Goal: Information Seeking & Learning: Learn about a topic

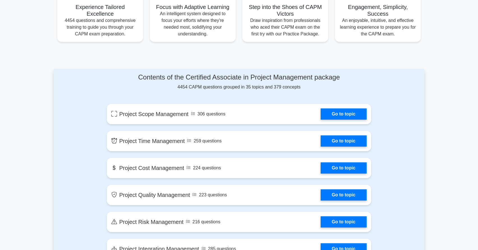
scroll to position [229, 0]
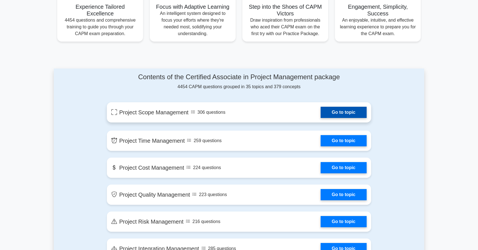
click at [321, 112] on link "Go to topic" at bounding box center [344, 112] width 46 height 11
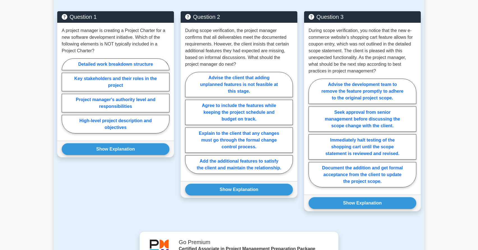
scroll to position [401, 0]
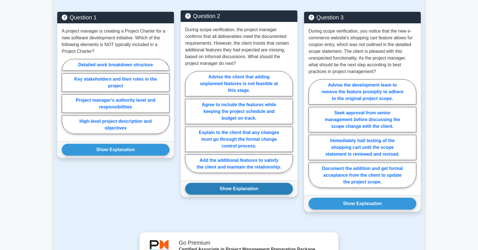
click at [242, 189] on button "Show Explanation" at bounding box center [239, 189] width 108 height 12
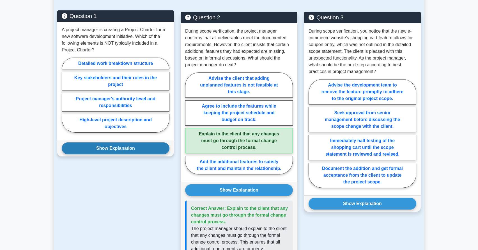
click at [112, 147] on button "Show Explanation" at bounding box center [116, 148] width 108 height 12
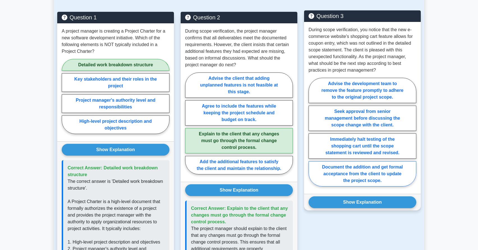
click at [370, 172] on label "Document the addition and get formal acceptance from the client to update the p…" at bounding box center [363, 173] width 108 height 25
click at [312, 136] on input "Document the addition and get formal acceptance from the client to update the p…" at bounding box center [311, 134] width 4 height 4
radio input "true"
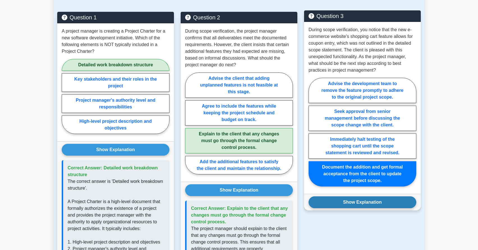
click at [373, 200] on button "Show Explanation" at bounding box center [363, 202] width 108 height 12
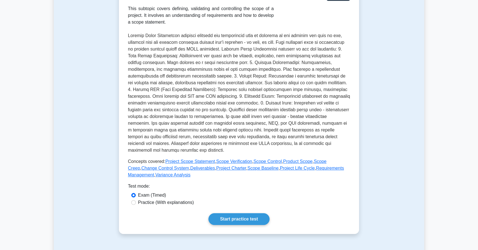
scroll to position [0, 0]
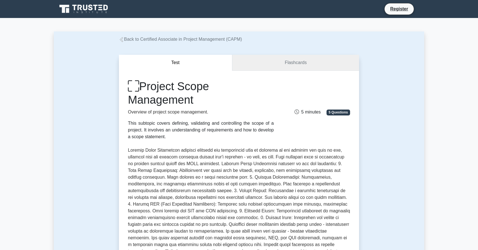
click at [290, 60] on link "Flashcards" at bounding box center [295, 63] width 127 height 16
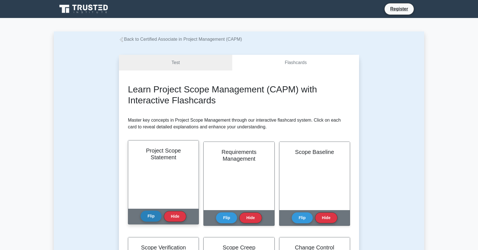
click at [157, 215] on button "Flip" at bounding box center [151, 216] width 21 height 11
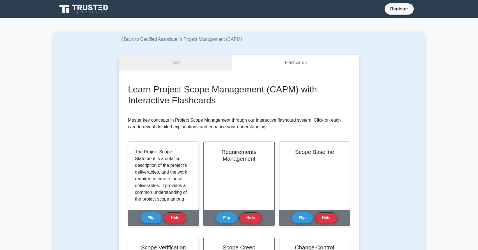
click at [177, 67] on link "Test" at bounding box center [175, 63] width 113 height 16
